Goal: Task Accomplishment & Management: Complete application form

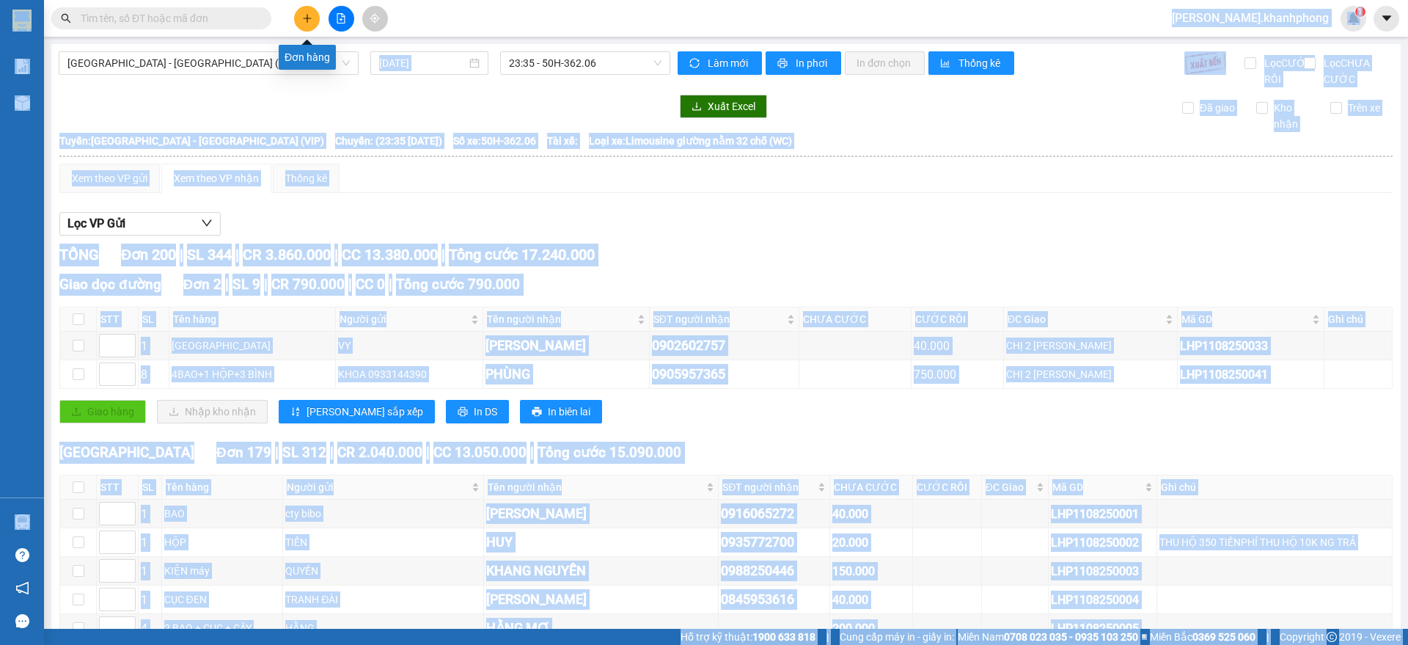
click at [312, 15] on icon "plus" at bounding box center [307, 18] width 10 height 10
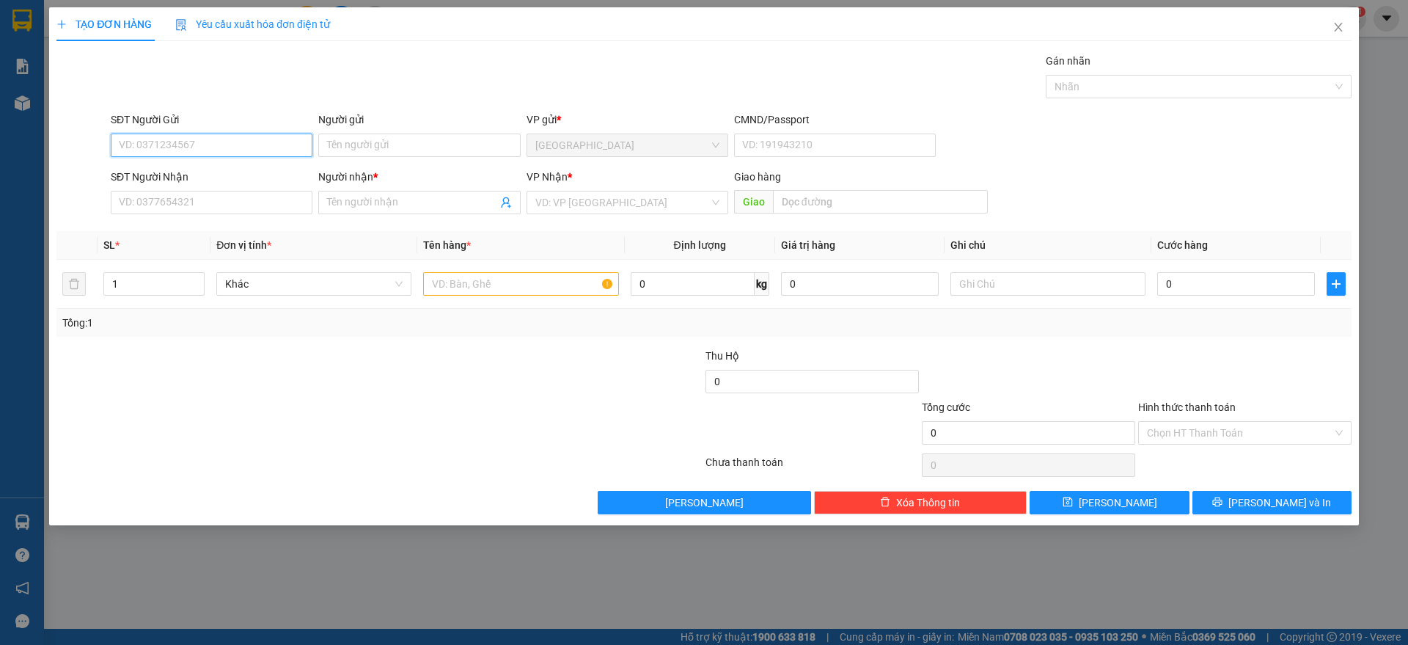
click at [230, 139] on input "SĐT Người Gửi" at bounding box center [212, 144] width 202 height 23
type input "0397034982"
click at [330, 147] on input "Người gửi" at bounding box center [419, 144] width 202 height 23
drag, startPoint x: 183, startPoint y: 145, endPoint x: 61, endPoint y: 159, distance: 123.3
click at [61, 159] on div "SĐT Người Gửi 0397034982 0397034982 Người gửi Tên người gửi VP gửi * [GEOGRAPHI…" at bounding box center [704, 136] width 1298 height 51
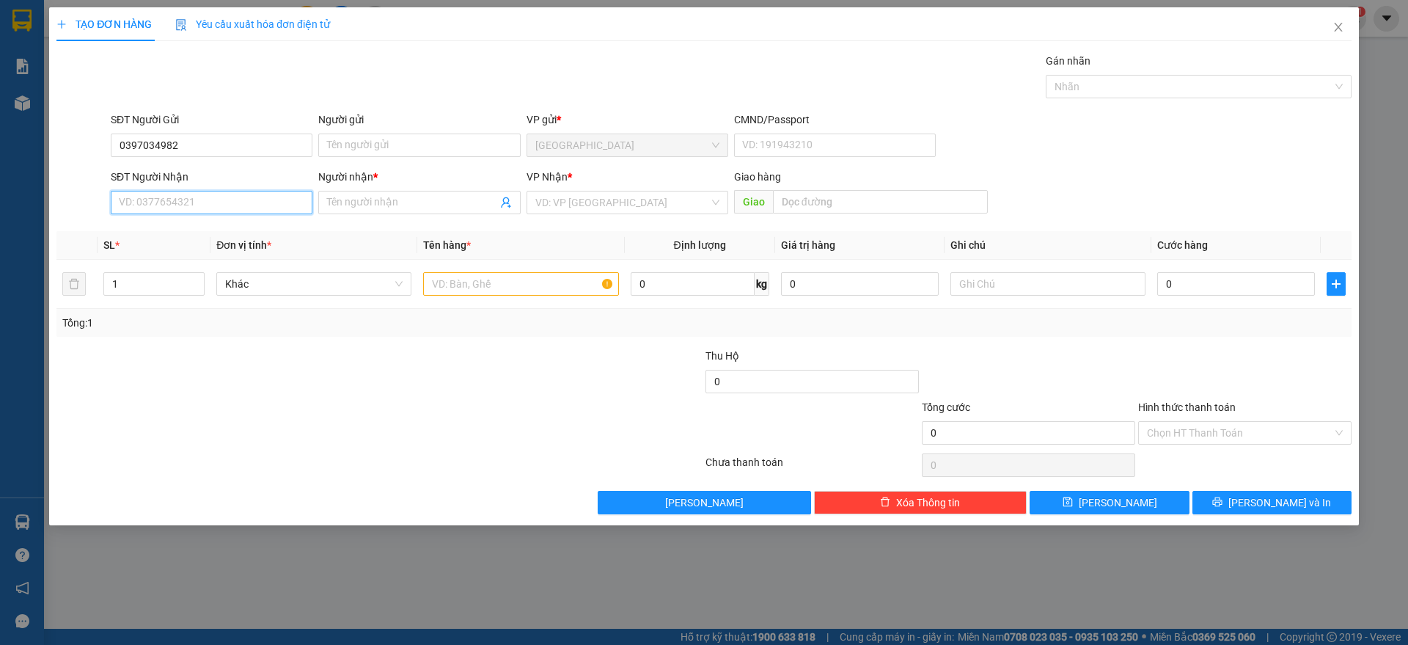
click at [150, 202] on input "SĐT Người Nhận" at bounding box center [212, 202] width 202 height 23
paste input "0397034982"
type input "0397034982"
click at [347, 204] on input "Người nhận *" at bounding box center [411, 202] width 169 height 16
type input "d"
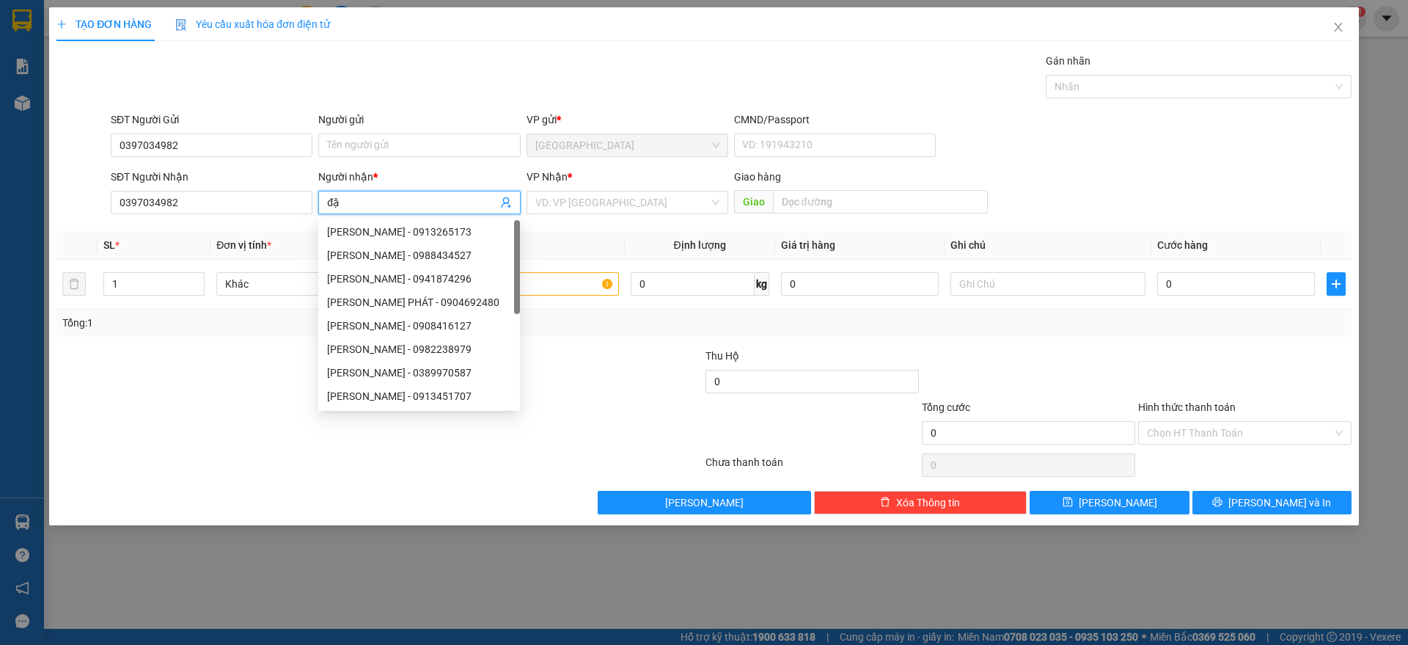
type input "đ"
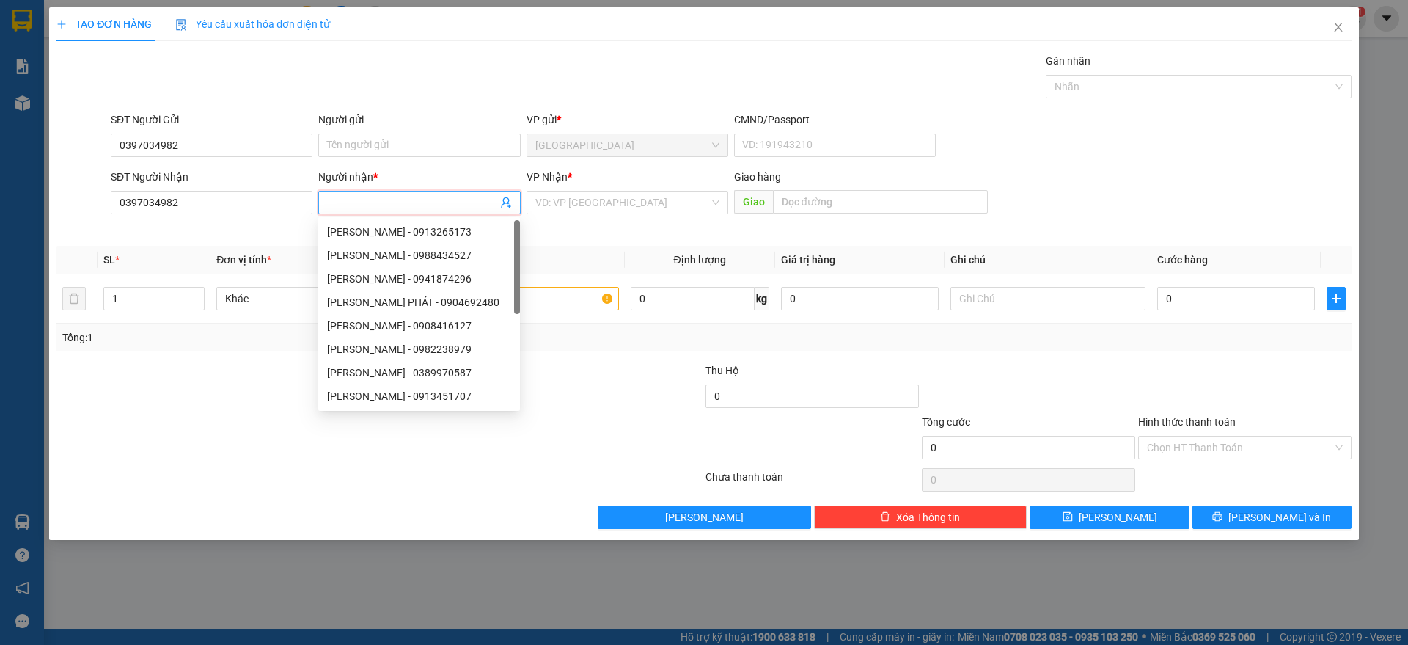
type input "D"
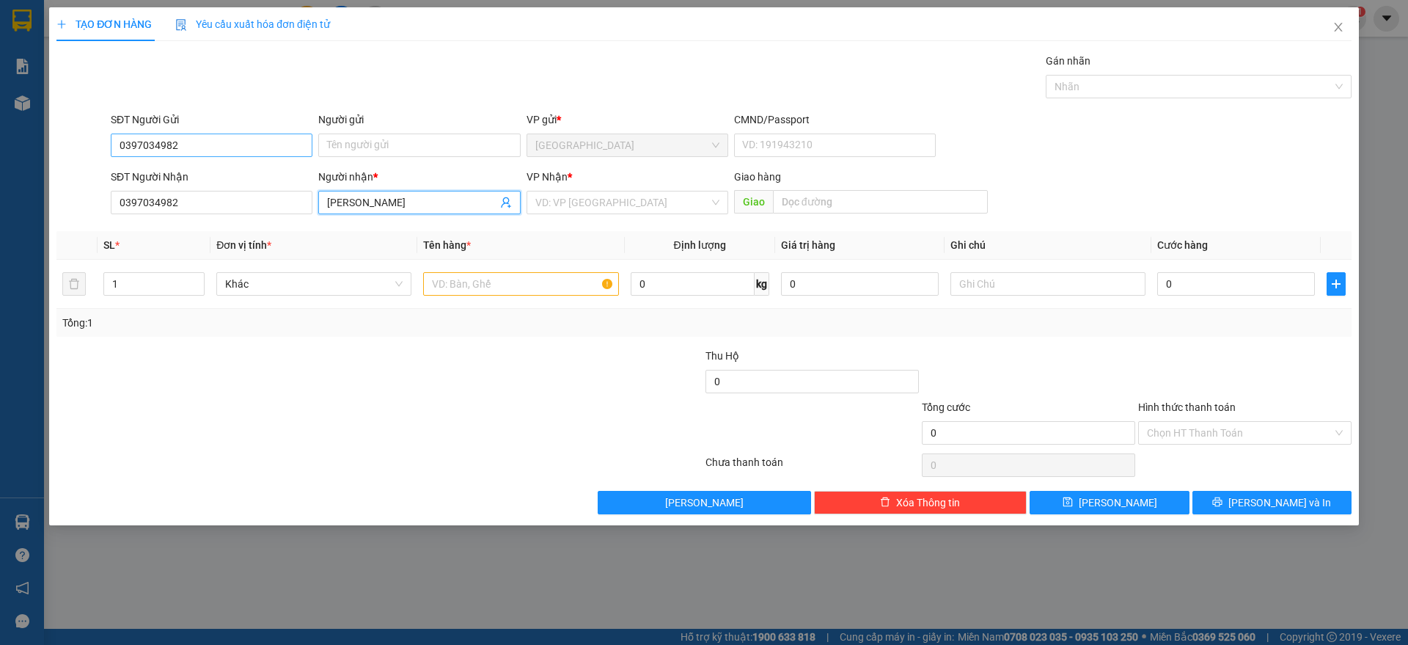
type input "[PERSON_NAME]"
drag, startPoint x: 216, startPoint y: 140, endPoint x: 0, endPoint y: 194, distance: 223.0
click at [0, 194] on div "TẠO ĐƠN HÀNG Yêu cầu xuất hóa đơn điện tử Transit Pickup Surcharge Ids Transit …" at bounding box center [704, 322] width 1408 height 645
click at [159, 139] on input "SĐT Người Gửi" at bounding box center [212, 144] width 202 height 23
type input "0767768007"
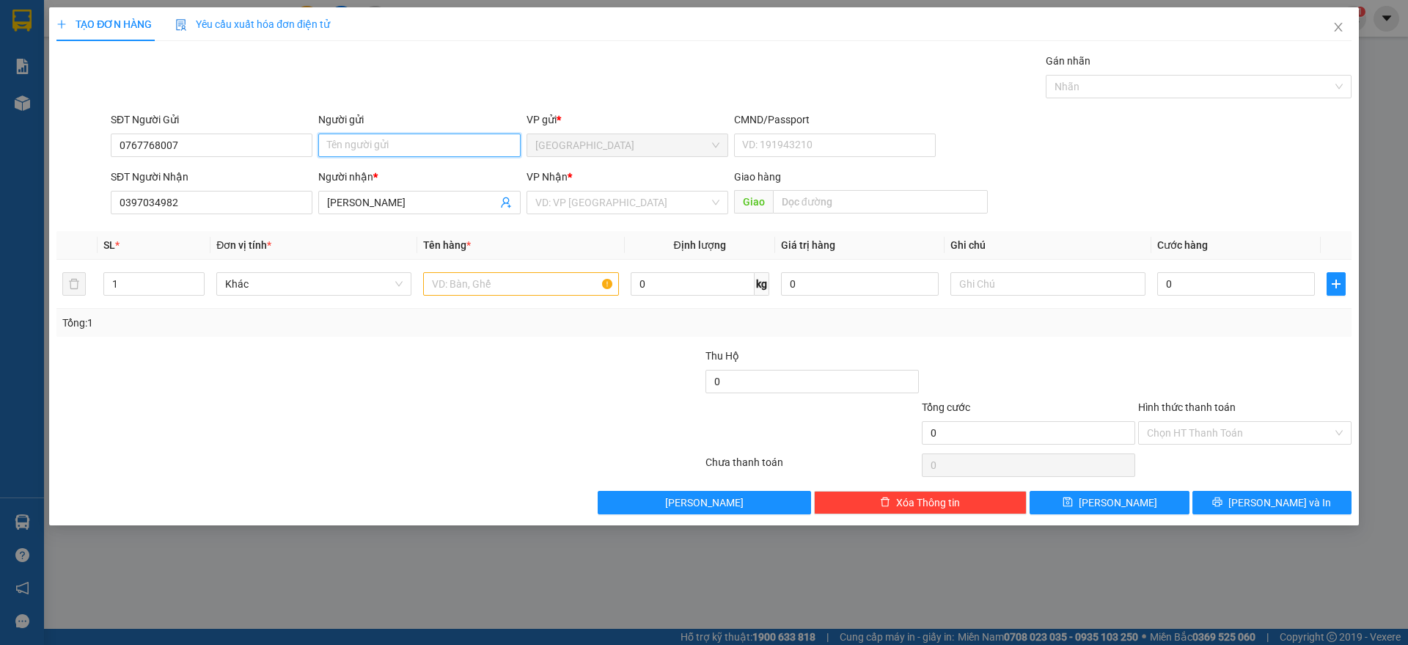
click at [359, 142] on input "Người gửi" at bounding box center [419, 144] width 202 height 23
type input "[PERSON_NAME]"
drag, startPoint x: 575, startPoint y: 202, endPoint x: 382, endPoint y: 456, distance: 318.7
click at [574, 202] on input "search" at bounding box center [622, 202] width 174 height 22
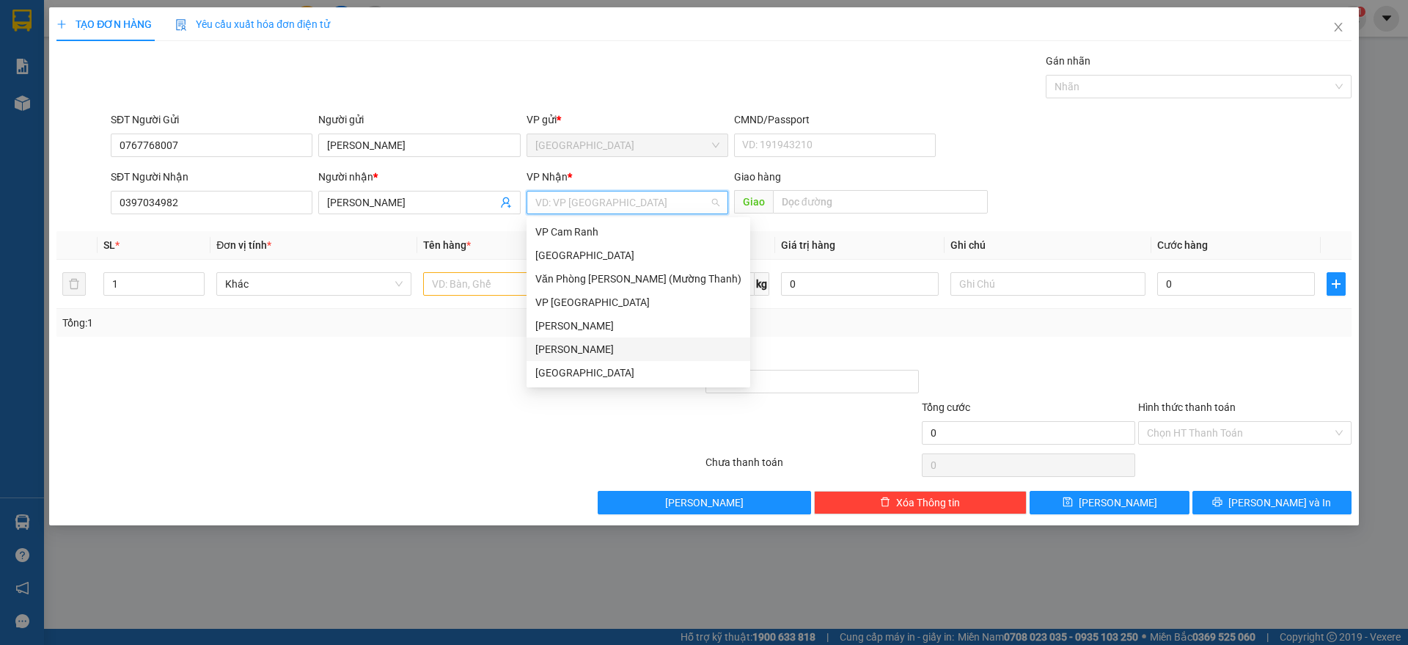
click at [592, 356] on div "[PERSON_NAME]" at bounding box center [638, 349] width 206 height 16
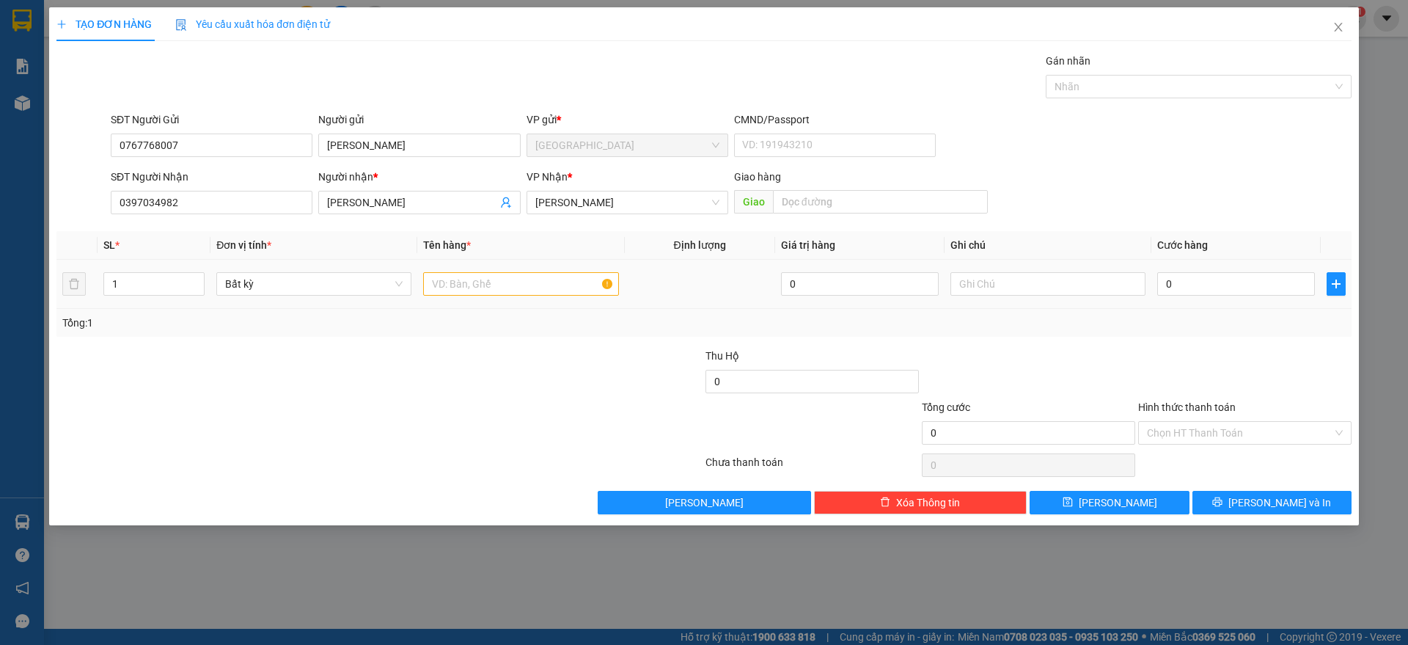
click at [501, 297] on div at bounding box center [520, 283] width 195 height 29
click at [505, 286] on input "text" at bounding box center [520, 283] width 195 height 23
type input "1 THÙNG"
click at [1041, 285] on input "text" at bounding box center [1047, 283] width 195 height 23
type input "HÀNG ĐI TRONG NGÀY"
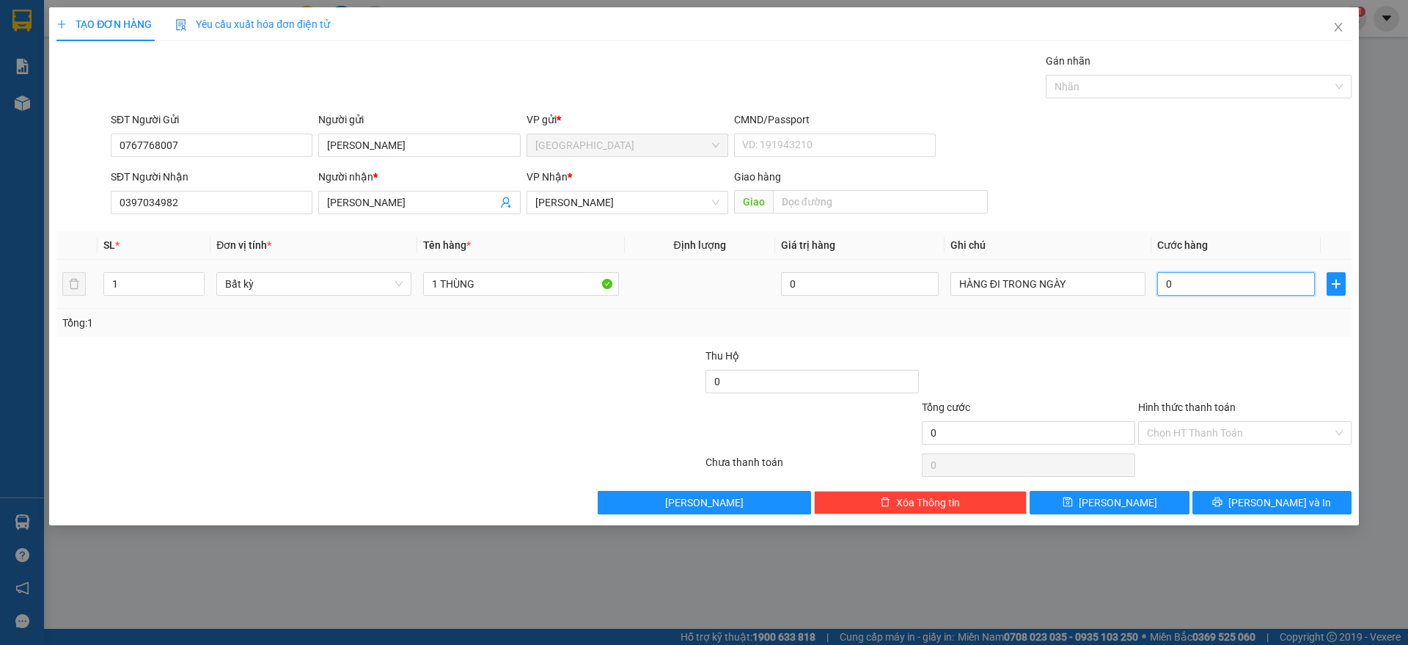
click at [1186, 290] on input "0" at bounding box center [1236, 283] width 158 height 23
type input "8"
type input "80"
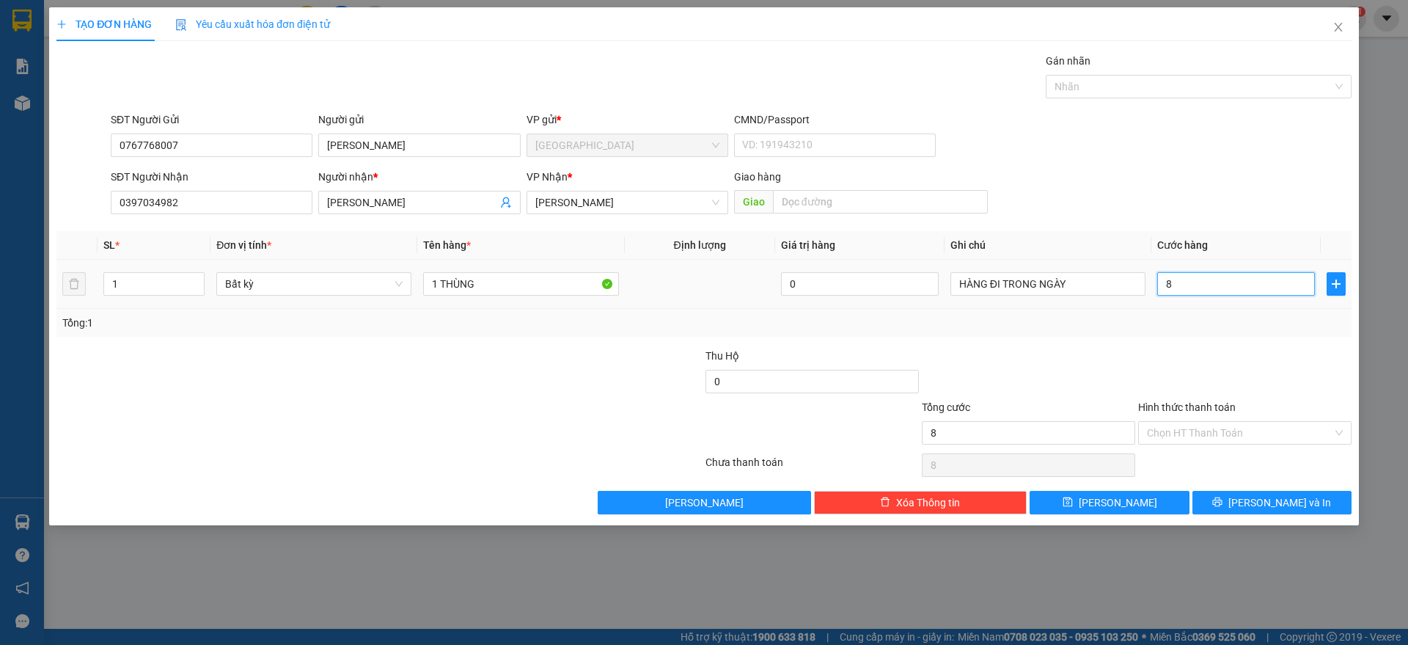
type input "80"
type input "80.000"
click at [1221, 359] on div at bounding box center [1245, 373] width 216 height 51
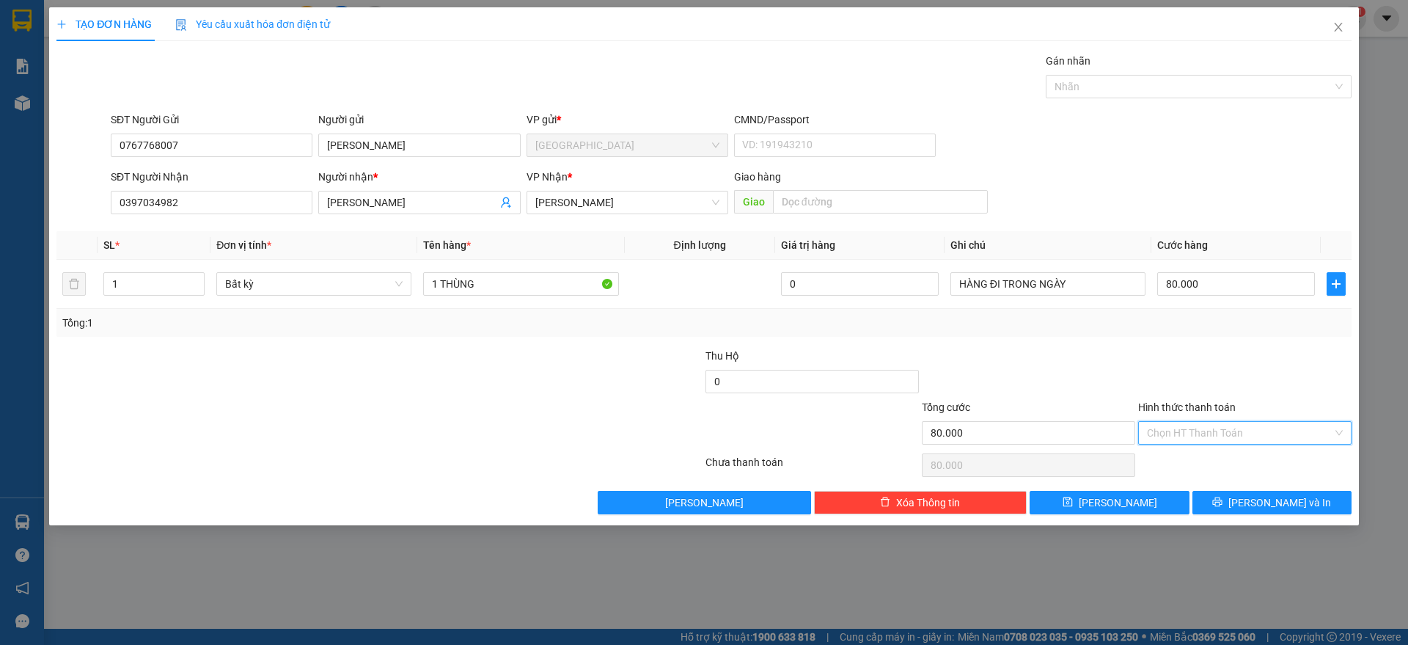
click at [1242, 432] on input "Hình thức thanh toán" at bounding box center [1240, 433] width 186 height 22
click at [1217, 458] on div "Tại văn phòng" at bounding box center [1245, 462] width 196 height 16
type input "0"
click at [1223, 501] on icon "printer" at bounding box center [1218, 502] width 10 height 10
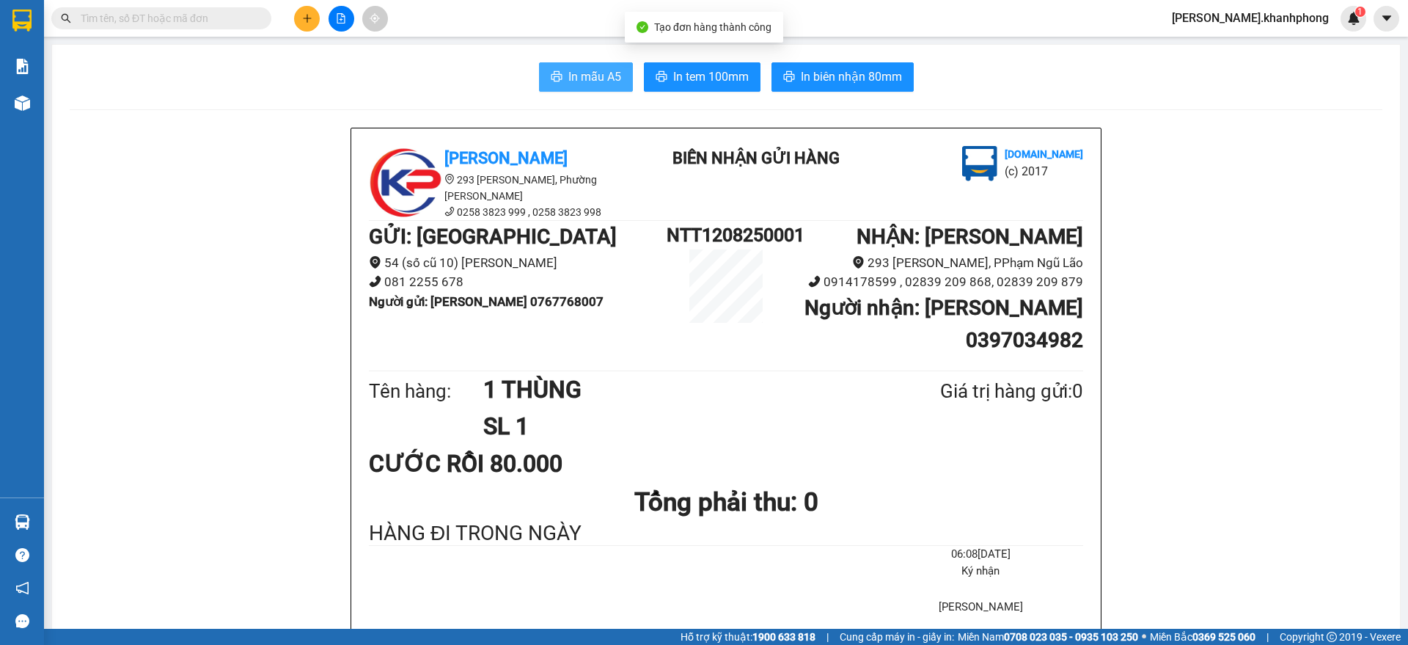
click at [589, 71] on span "In mẫu A5" at bounding box center [594, 76] width 53 height 18
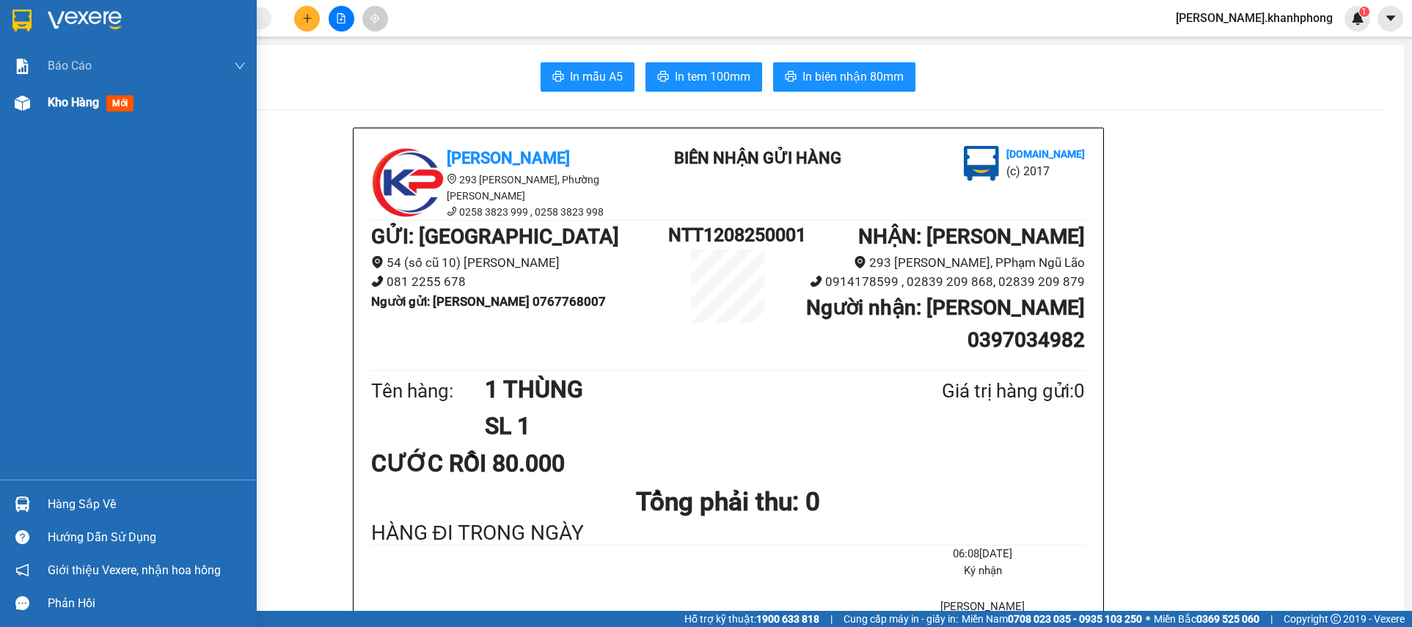
click at [35, 102] on div "Kho hàng mới" at bounding box center [128, 102] width 257 height 37
